Goal: Task Accomplishment & Management: Use online tool/utility

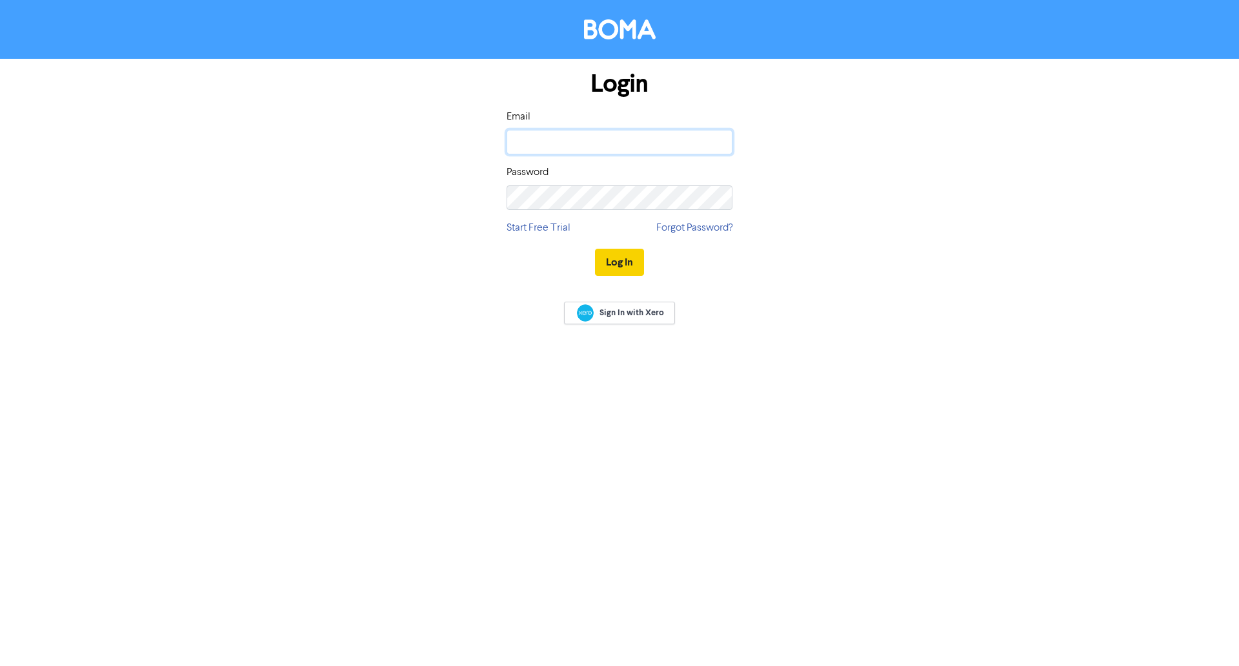
type input "[PERSON_NAME][EMAIL_ADDRESS][DOMAIN_NAME]"
click at [611, 260] on button "Log In" at bounding box center [619, 262] width 49 height 27
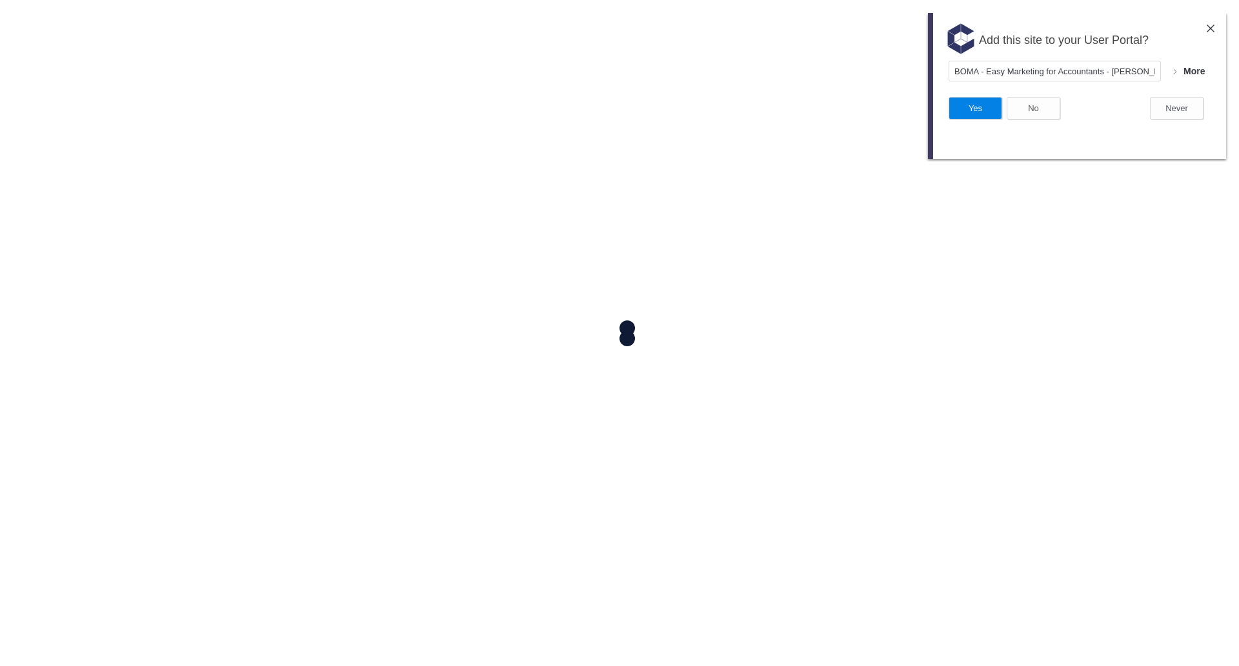
click at [1215, 29] on div "Add this site to your User Portal?" at bounding box center [1077, 37] width 298 height 48
click at [1212, 34] on div "Add this site to your User Portal?" at bounding box center [1077, 37] width 298 height 48
click at [1211, 25] on img at bounding box center [1211, 29] width 8 height 8
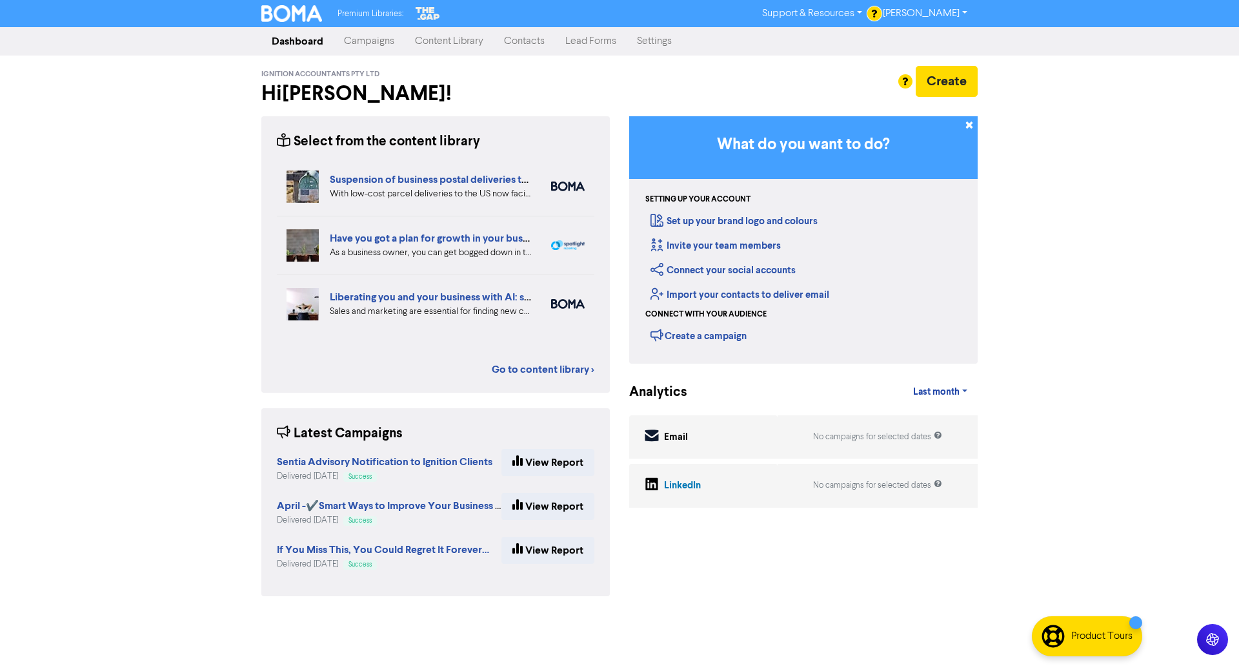
click at [383, 38] on link "Campaigns" at bounding box center [369, 41] width 71 height 26
